Goal: Information Seeking & Learning: Learn about a topic

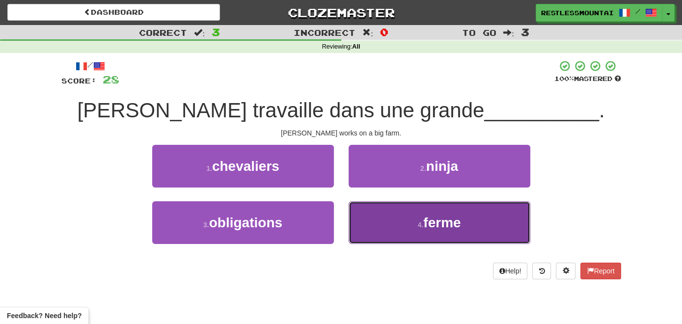
click at [443, 229] on span "ferme" at bounding box center [441, 222] width 37 height 15
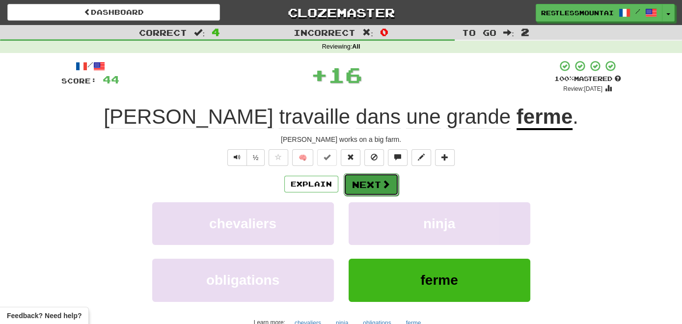
click at [390, 184] on button "Next" at bounding box center [371, 184] width 55 height 23
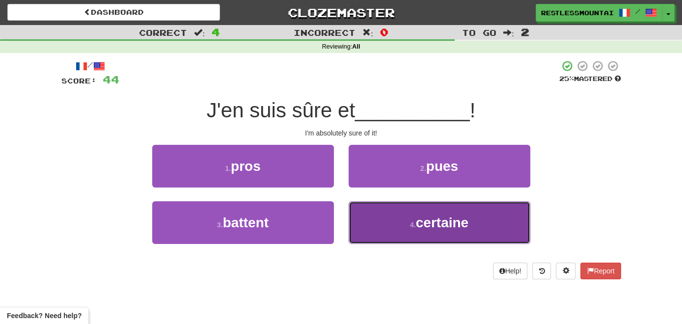
click at [411, 224] on small "4 ." at bounding box center [413, 225] width 6 height 8
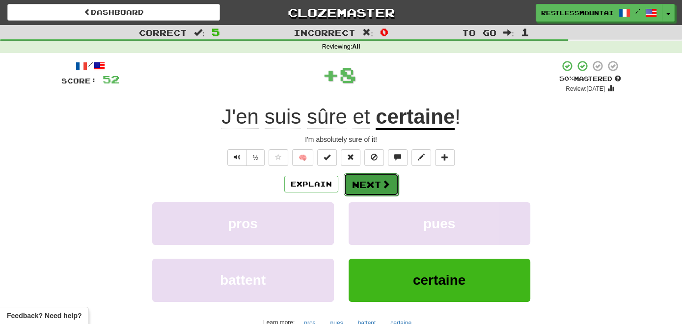
click at [380, 173] on button "Next" at bounding box center [371, 184] width 55 height 23
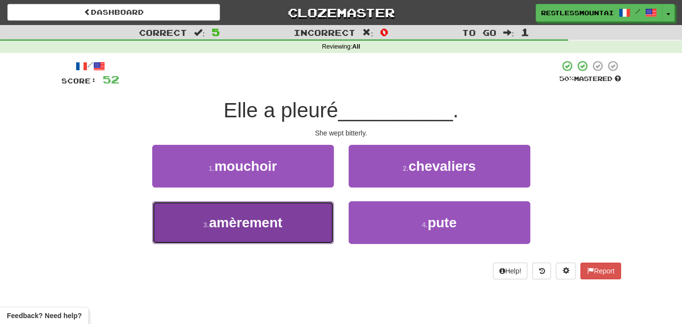
click at [309, 226] on button "3 . amèrement" at bounding box center [243, 222] width 182 height 43
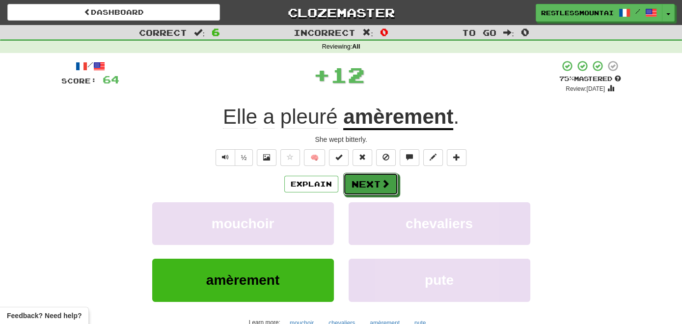
click at [383, 178] on button "Next" at bounding box center [370, 184] width 55 height 23
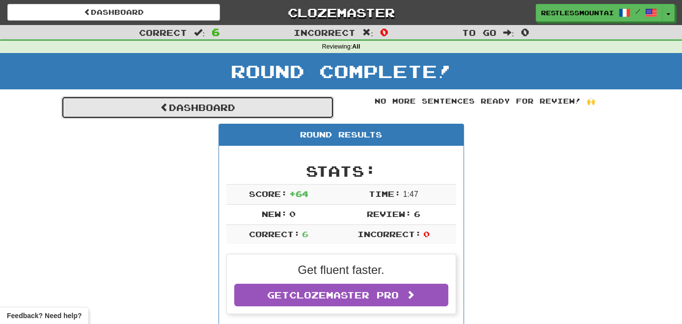
click at [244, 108] on link "Dashboard" at bounding box center [197, 107] width 273 height 23
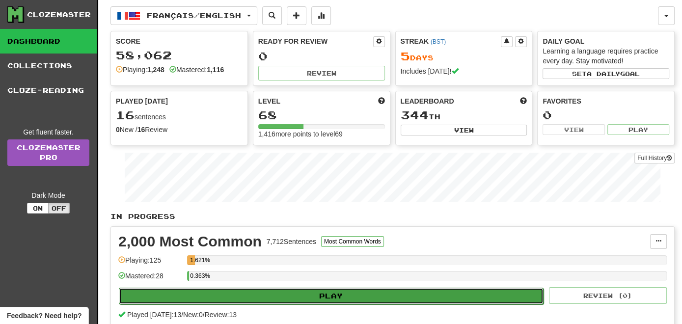
click at [323, 294] on button "Play" at bounding box center [331, 296] width 425 height 17
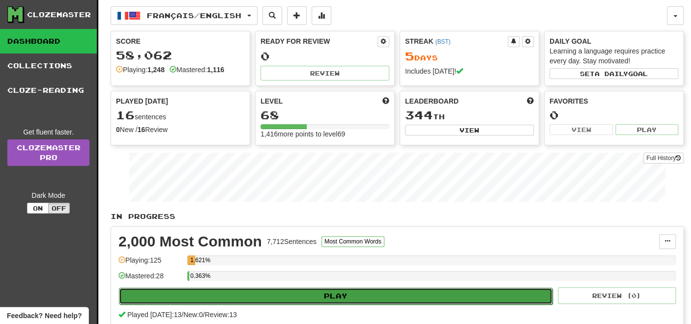
select select "**"
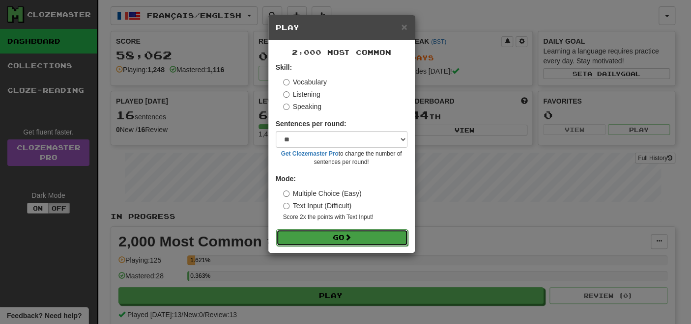
click at [334, 237] on button "Go" at bounding box center [342, 237] width 132 height 17
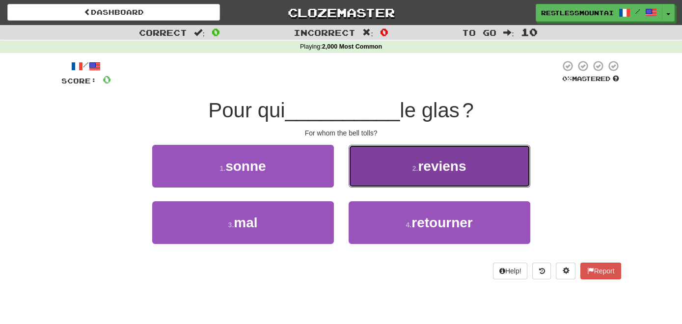
click at [450, 171] on span "reviens" at bounding box center [442, 166] width 48 height 15
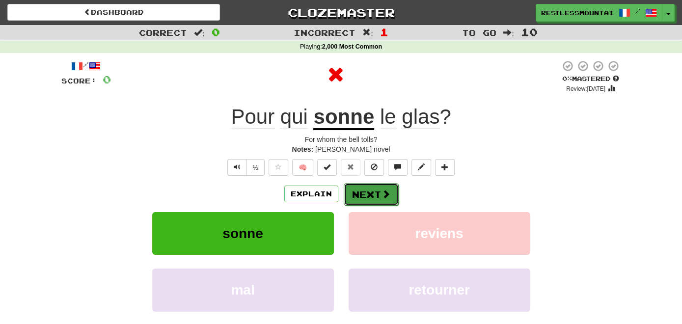
click at [368, 195] on button "Next" at bounding box center [371, 194] width 55 height 23
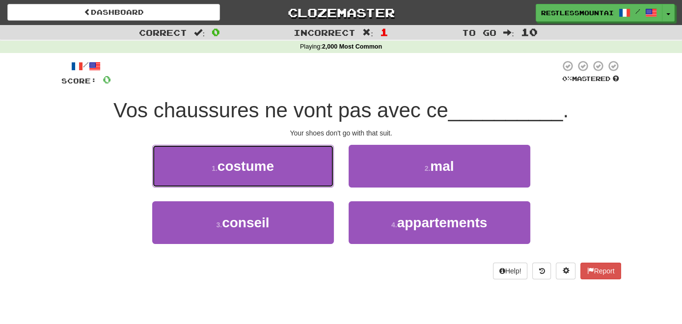
click at [294, 167] on button "1 . costume" at bounding box center [243, 166] width 182 height 43
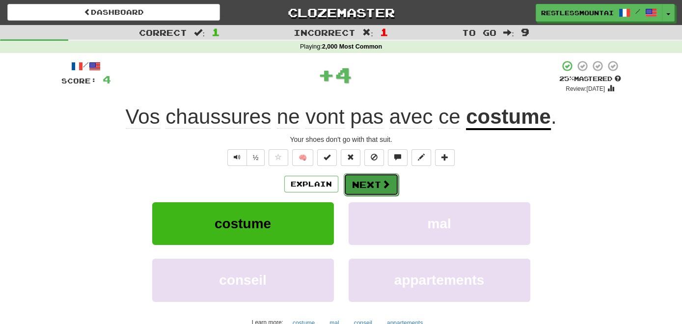
click at [378, 190] on button "Next" at bounding box center [371, 184] width 55 height 23
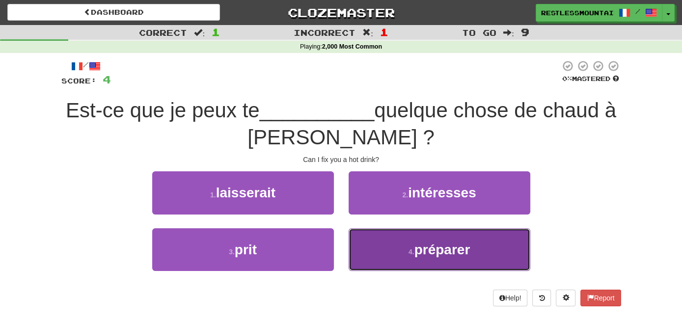
click at [415, 265] on button "4 . préparer" at bounding box center [440, 249] width 182 height 43
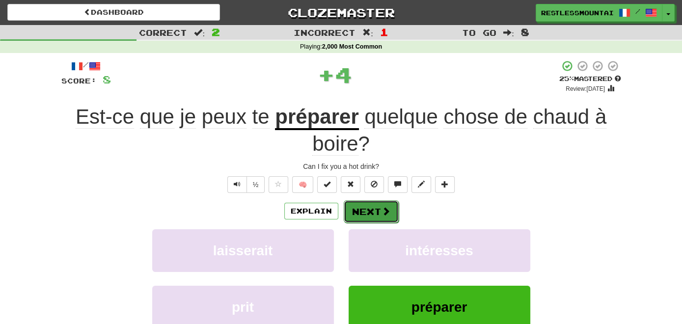
click at [383, 218] on button "Next" at bounding box center [371, 211] width 55 height 23
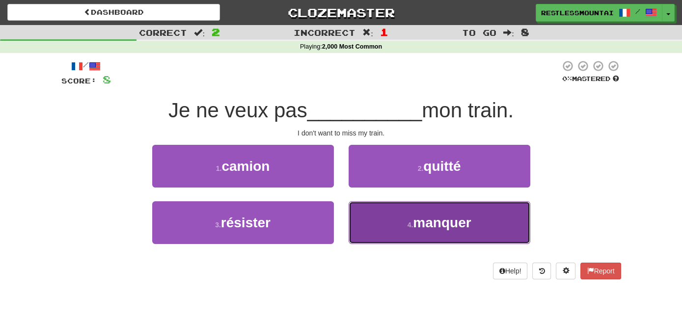
click at [404, 227] on button "4 . manquer" at bounding box center [440, 222] width 182 height 43
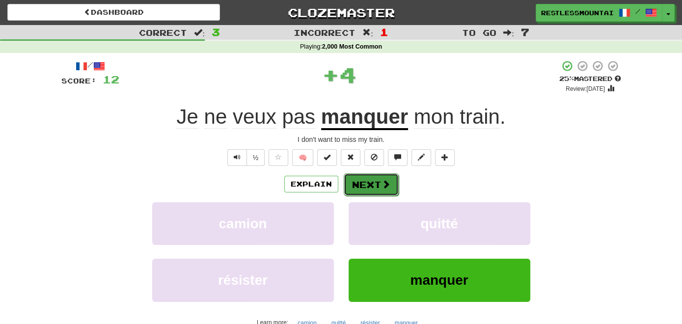
click at [387, 186] on span at bounding box center [386, 184] width 9 height 9
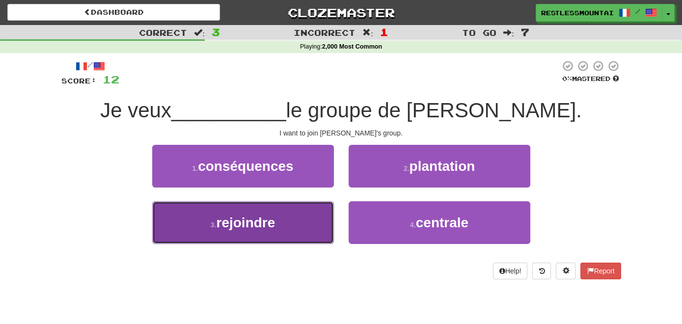
click at [301, 225] on button "3 . rejoindre" at bounding box center [243, 222] width 182 height 43
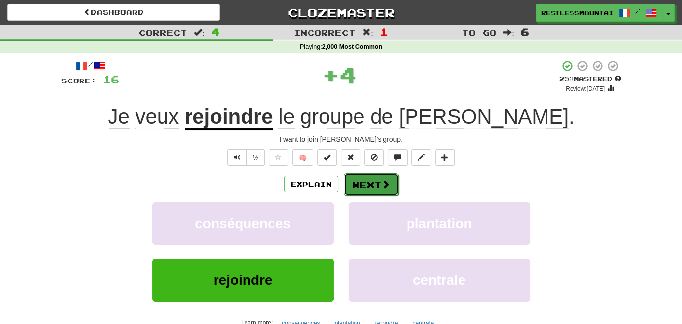
click at [362, 178] on button "Next" at bounding box center [371, 184] width 55 height 23
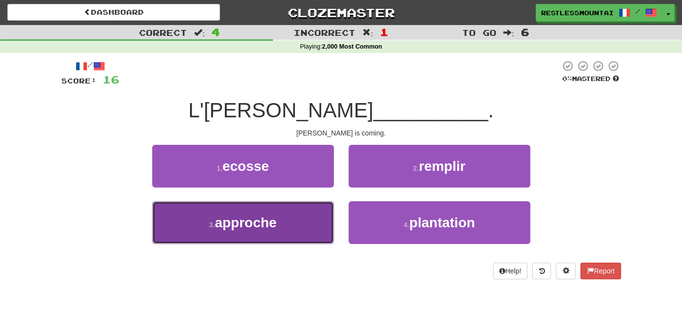
click at [287, 232] on button "3 . approche" at bounding box center [243, 222] width 182 height 43
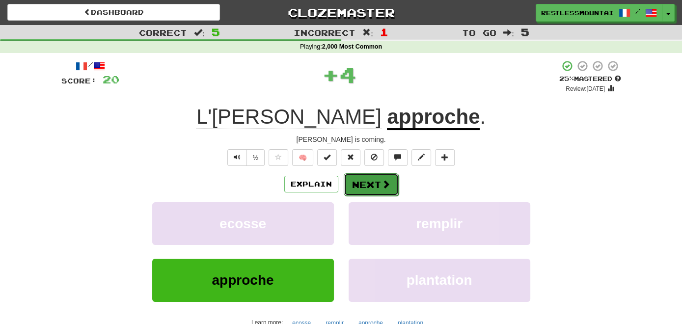
click at [383, 186] on span at bounding box center [386, 184] width 9 height 9
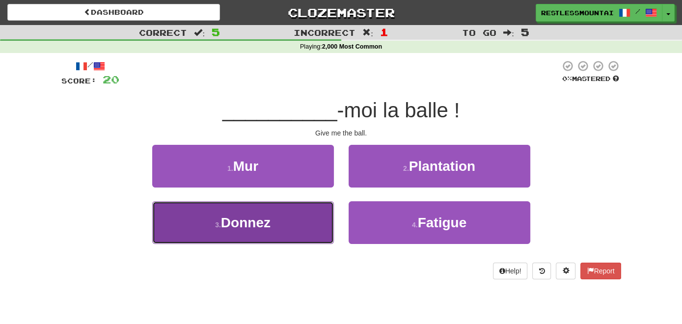
click at [281, 234] on button "3 . Donnez" at bounding box center [243, 222] width 182 height 43
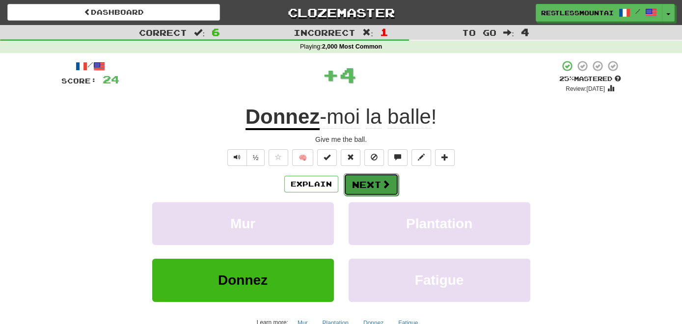
click at [362, 187] on button "Next" at bounding box center [371, 184] width 55 height 23
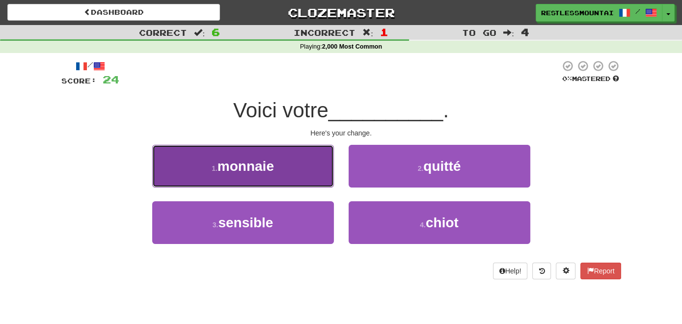
click at [295, 173] on button "1 . monnaie" at bounding box center [243, 166] width 182 height 43
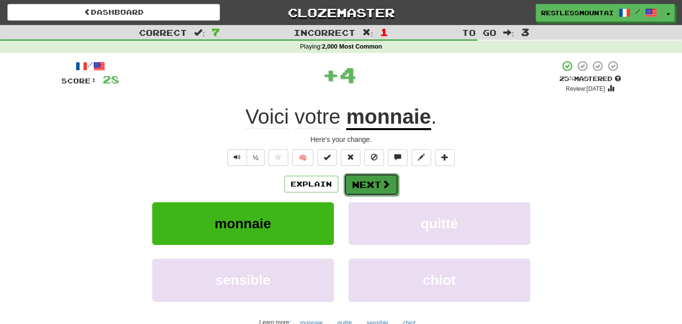
click at [365, 186] on button "Next" at bounding box center [371, 184] width 55 height 23
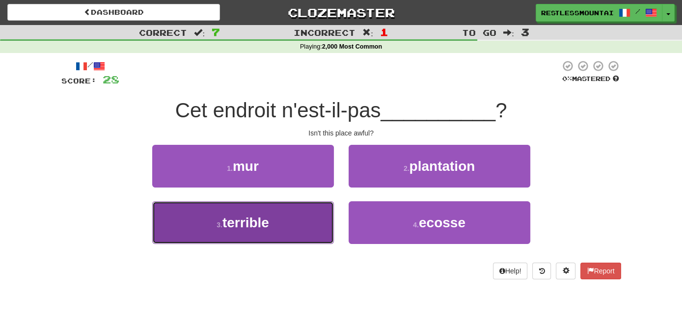
click at [302, 220] on button "3 . terrible" at bounding box center [243, 222] width 182 height 43
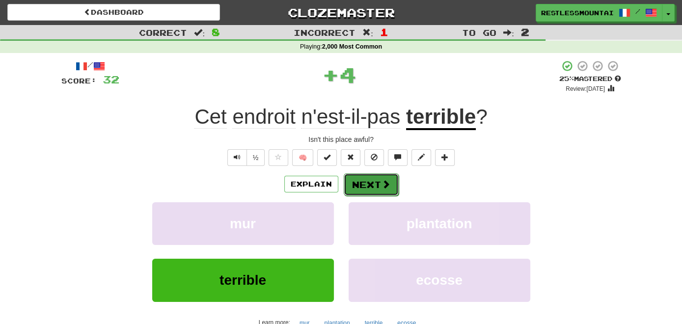
click at [371, 182] on button "Next" at bounding box center [371, 184] width 55 height 23
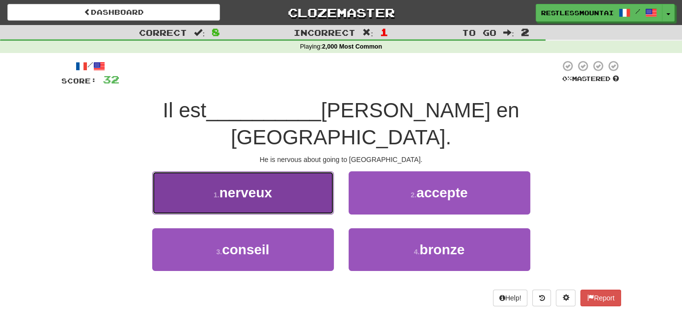
click at [285, 174] on button "1 . nerveux" at bounding box center [243, 192] width 182 height 43
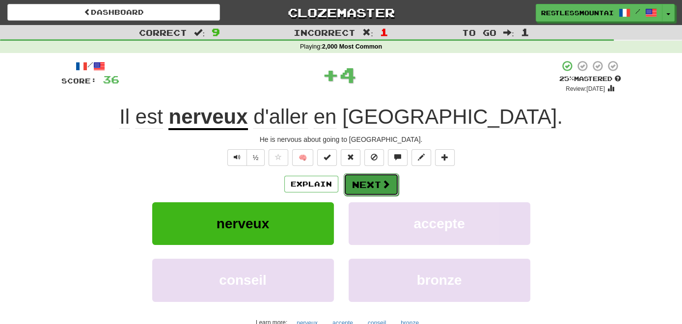
click at [354, 178] on button "Next" at bounding box center [371, 184] width 55 height 23
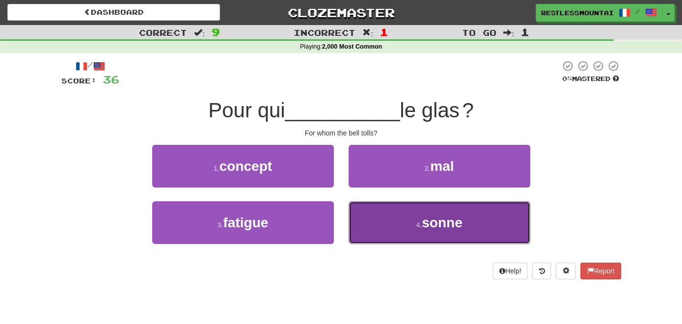
click at [423, 222] on span "sonne" at bounding box center [442, 222] width 40 height 15
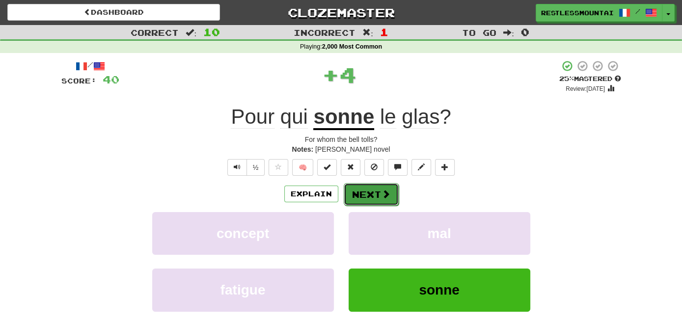
click at [388, 194] on span at bounding box center [386, 194] width 9 height 9
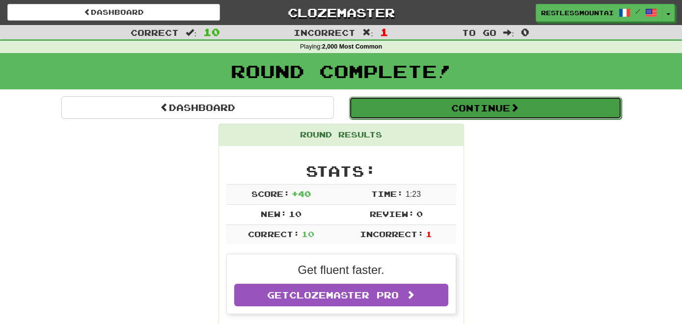
click at [463, 110] on button "Continue" at bounding box center [485, 108] width 273 height 23
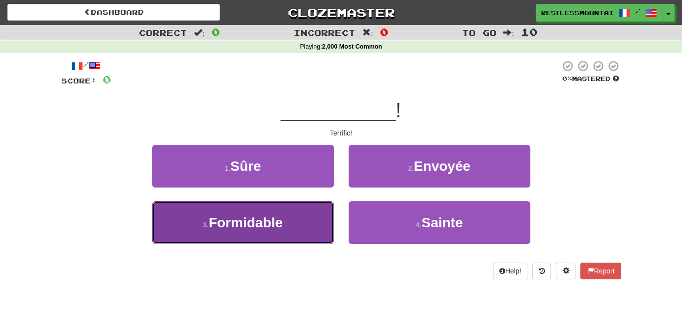
click at [312, 231] on button "3 . Formidable" at bounding box center [243, 222] width 182 height 43
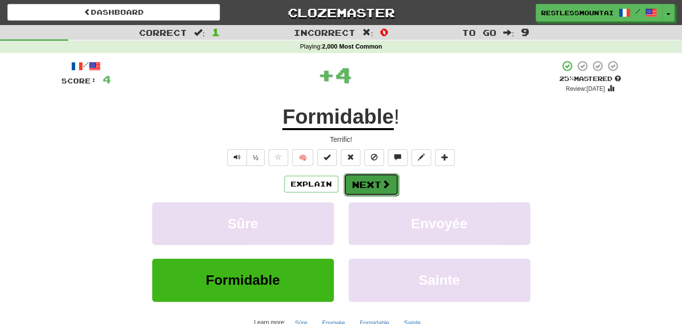
click at [358, 186] on button "Next" at bounding box center [371, 184] width 55 height 23
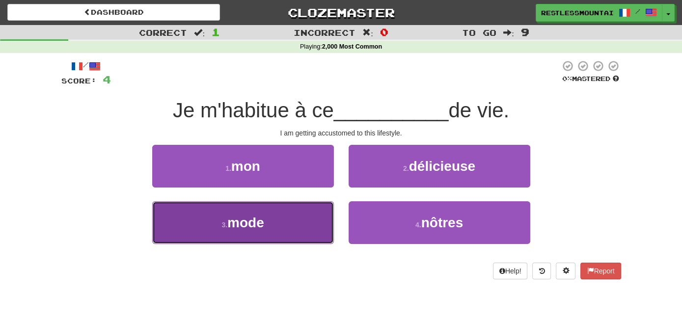
click at [283, 222] on button "3 . mode" at bounding box center [243, 222] width 182 height 43
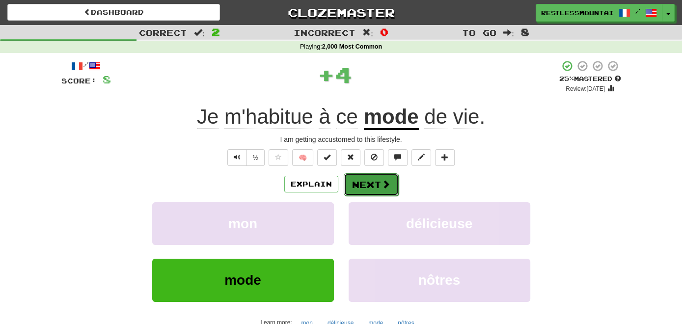
click at [379, 182] on button "Next" at bounding box center [371, 184] width 55 height 23
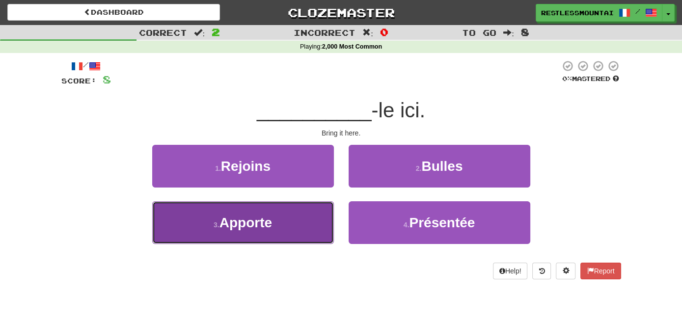
click at [306, 217] on button "3 . Apporte" at bounding box center [243, 222] width 182 height 43
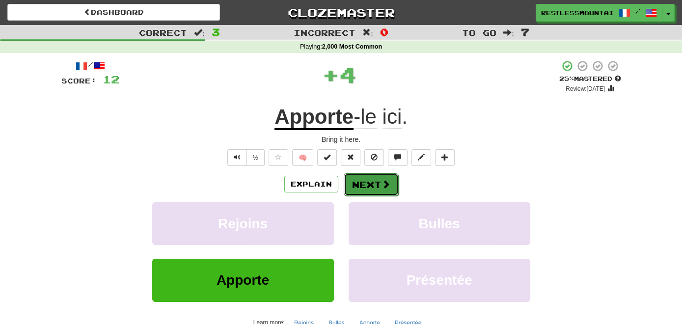
click at [362, 176] on button "Next" at bounding box center [371, 184] width 55 height 23
